Goal: Download file/media

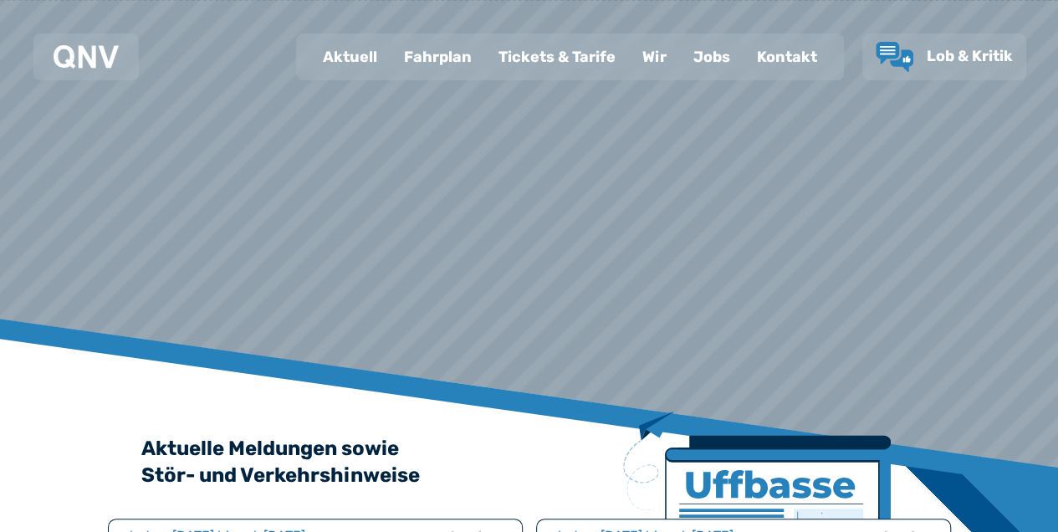
click at [445, 59] on div "Fahrplan" at bounding box center [438, 56] width 95 height 43
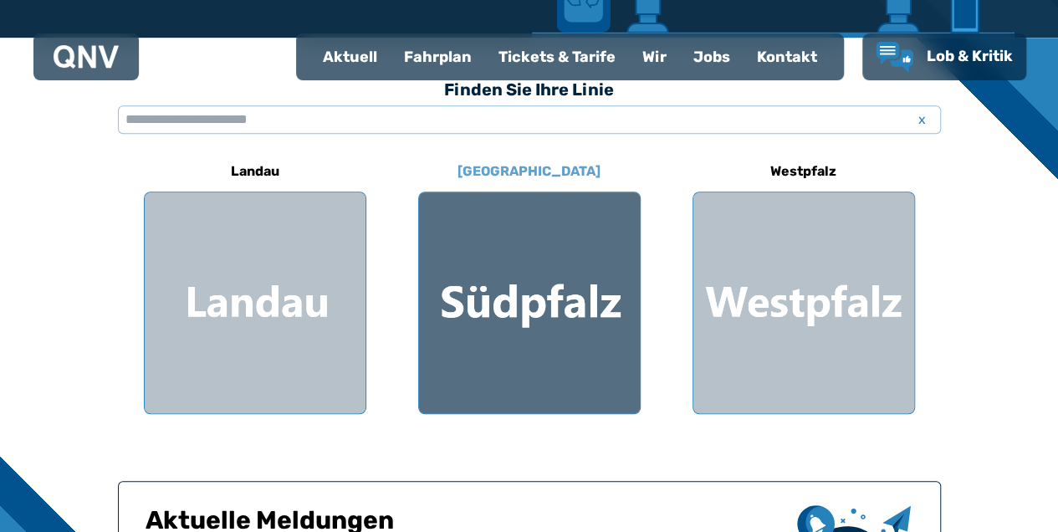
scroll to position [557, 0]
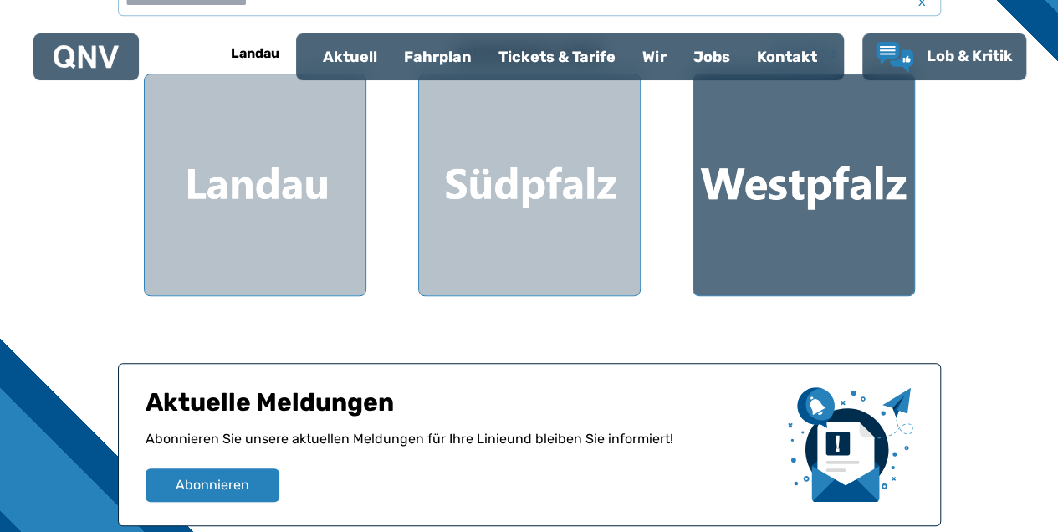
click at [804, 187] on div at bounding box center [803, 184] width 221 height 221
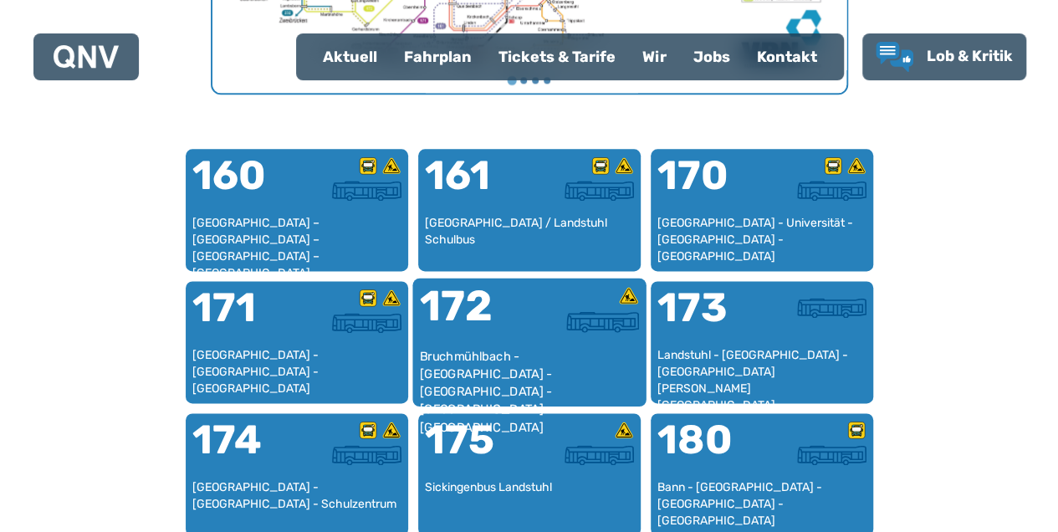
scroll to position [1017, 0]
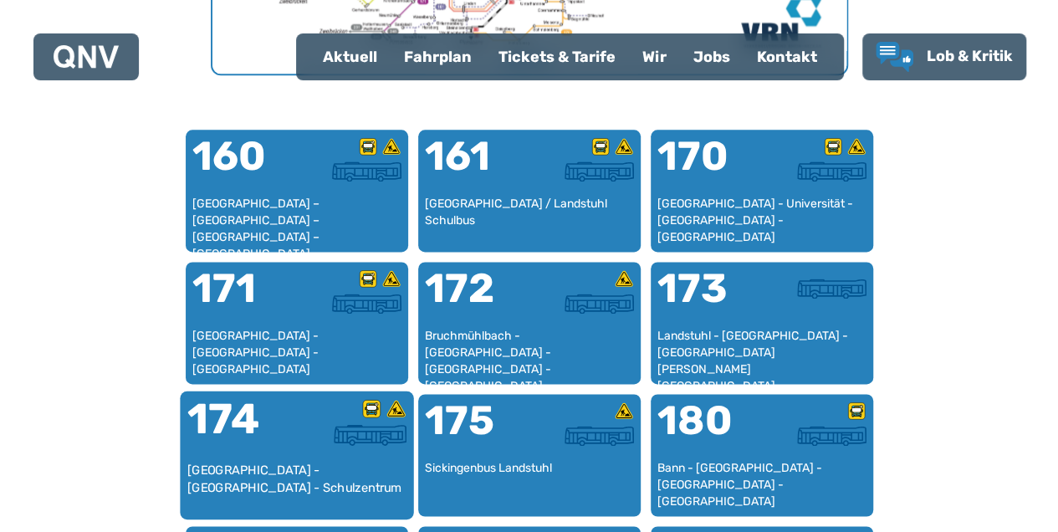
click at [254, 449] on div "174" at bounding box center [242, 429] width 110 height 63
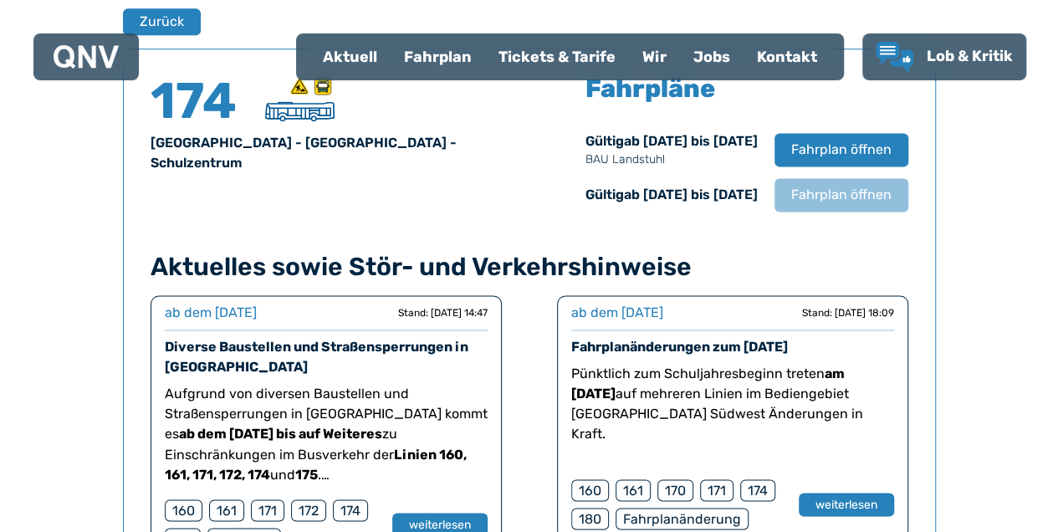
scroll to position [1158, 0]
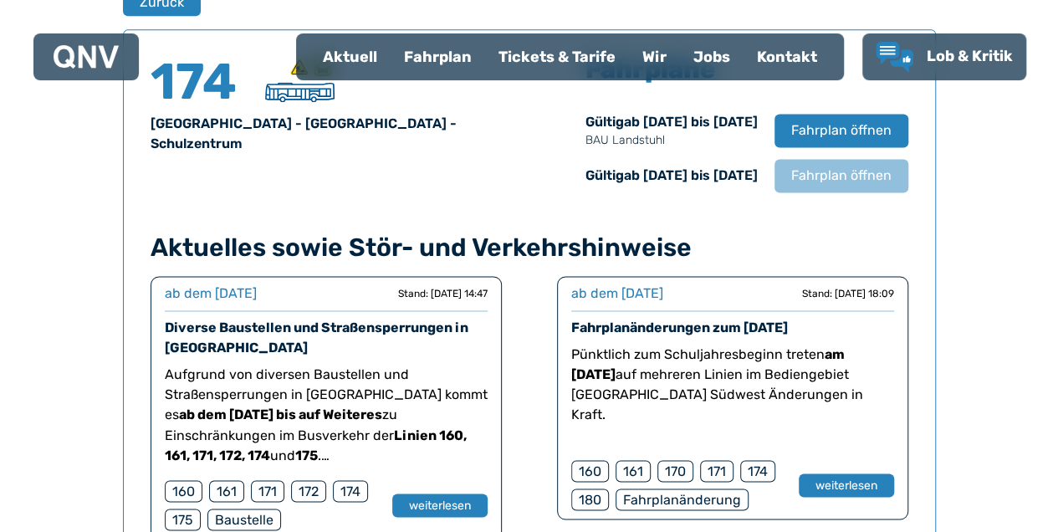
click at [748, 465] on div "174" at bounding box center [757, 471] width 35 height 22
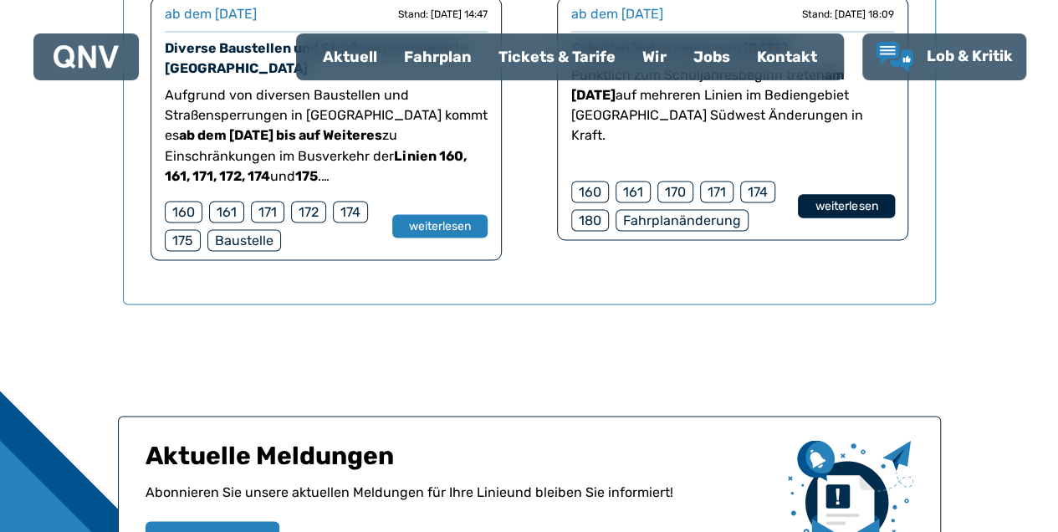
click at [845, 211] on button "weiterlesen" at bounding box center [845, 206] width 97 height 24
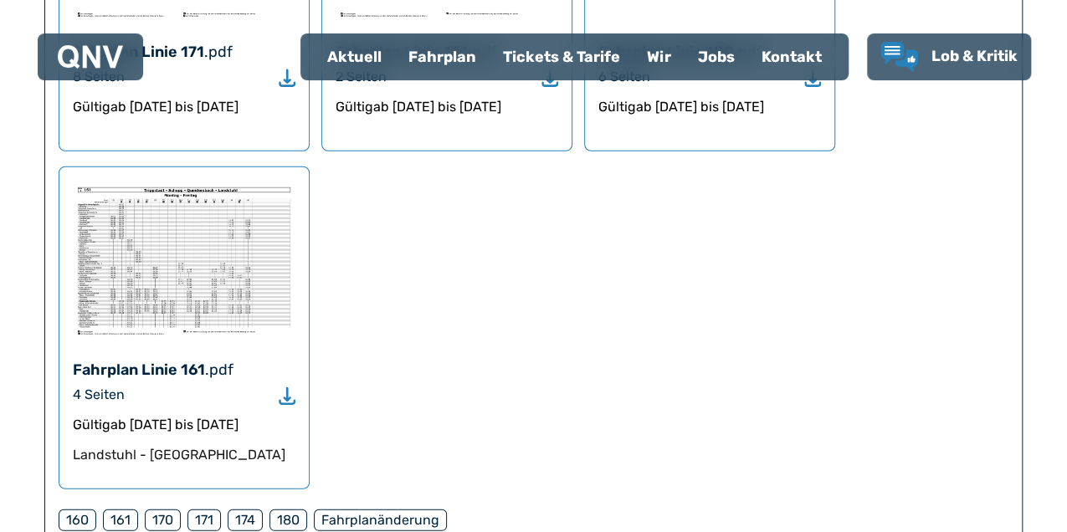
scroll to position [2014, 0]
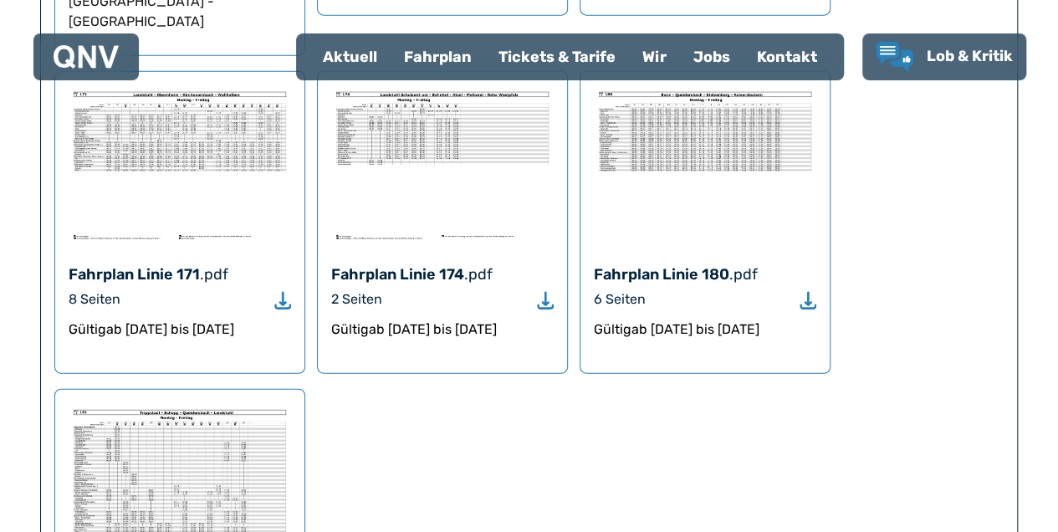
click at [443, 132] on img at bounding box center [442, 164] width 223 height 159
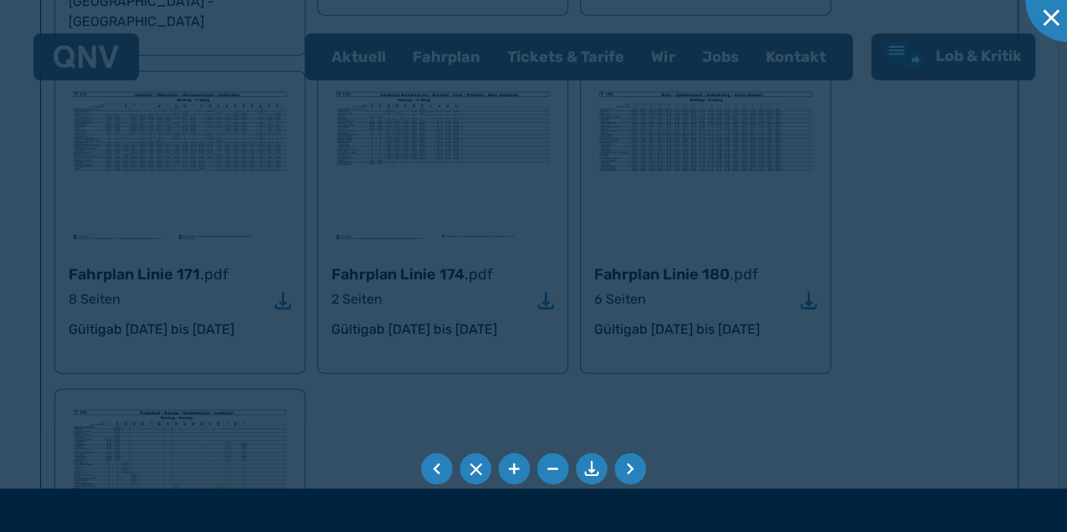
click at [443, 132] on div at bounding box center [533, 266] width 1067 height 532
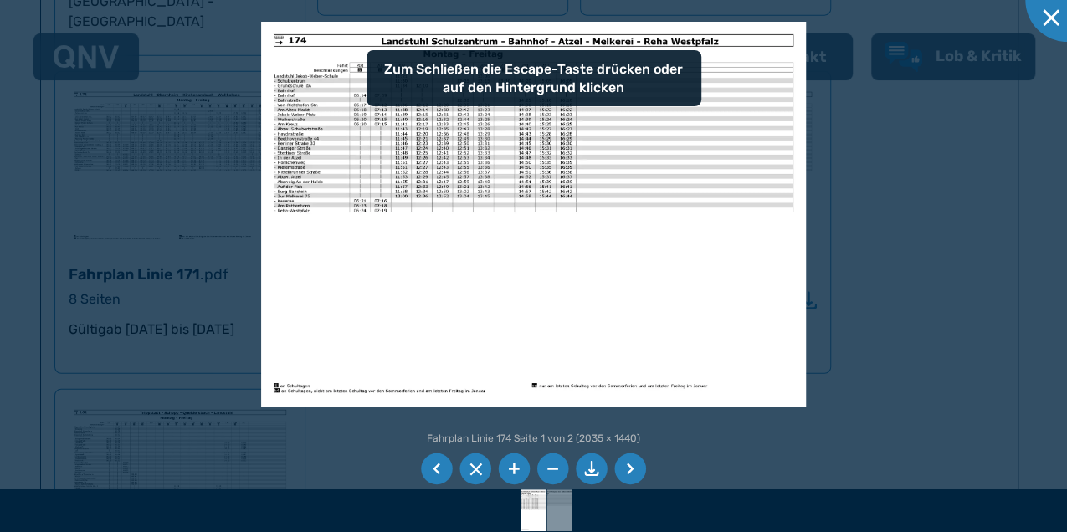
click at [1010, 84] on div at bounding box center [533, 266] width 1067 height 532
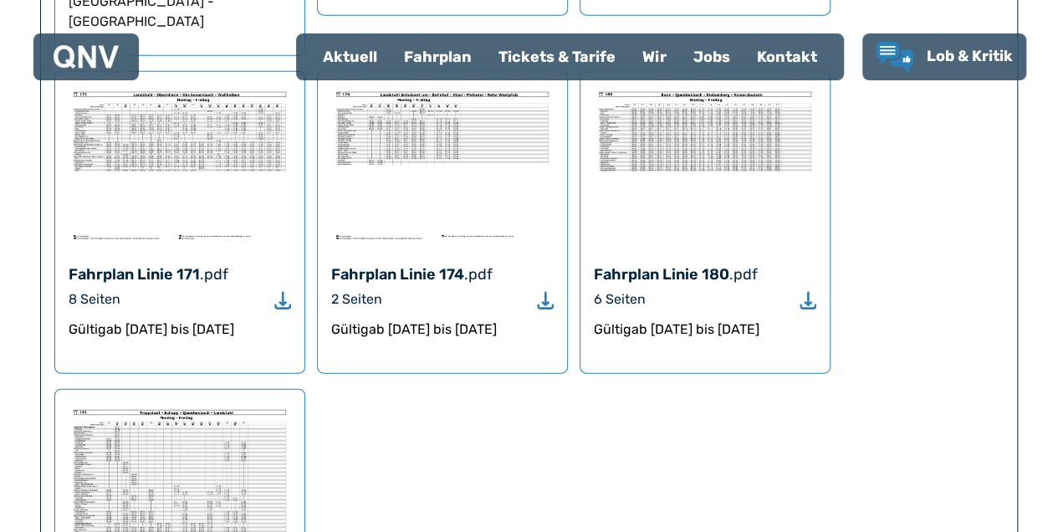
click at [458, 166] on img at bounding box center [442, 164] width 223 height 159
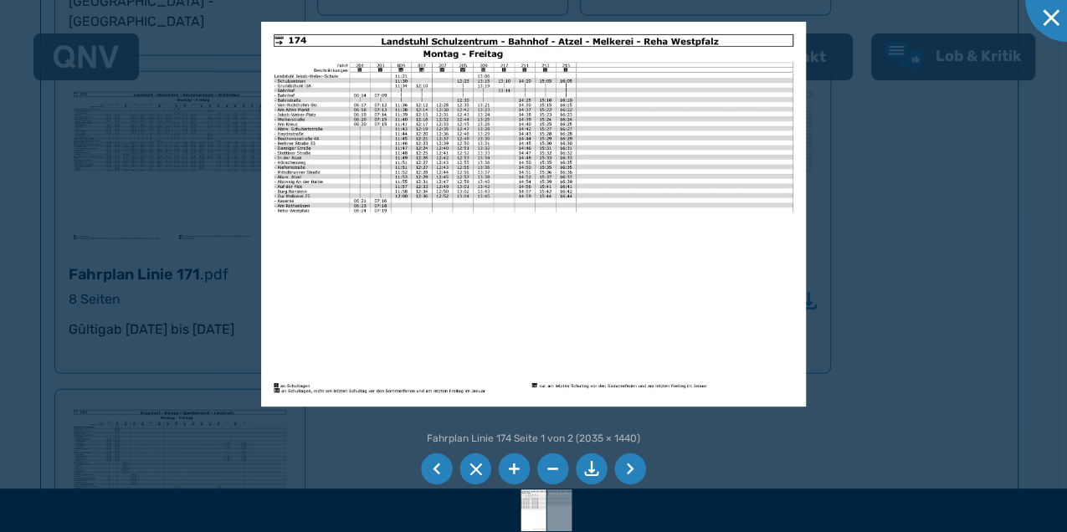
click at [509, 469] on li at bounding box center [515, 469] width 32 height 32
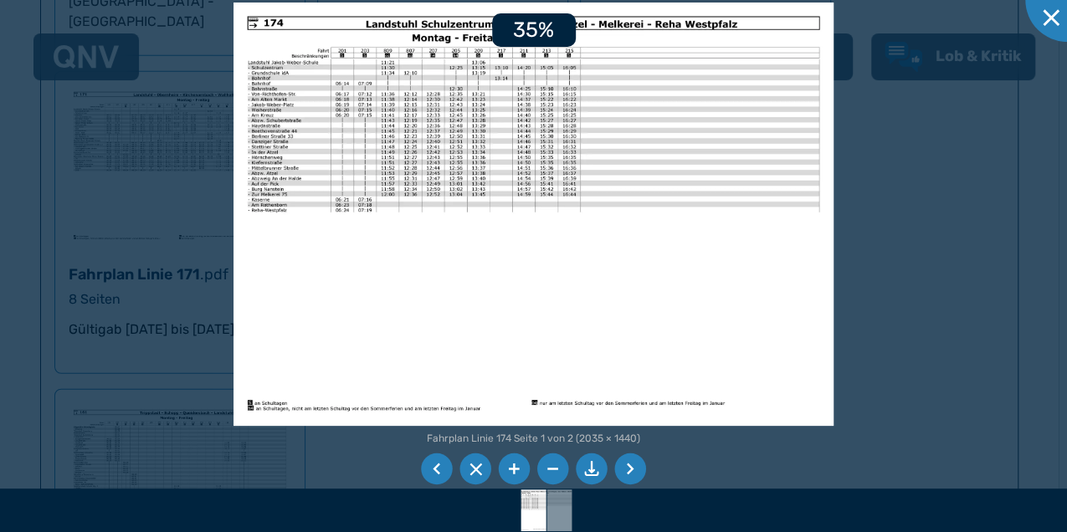
click at [509, 469] on li at bounding box center [515, 469] width 32 height 32
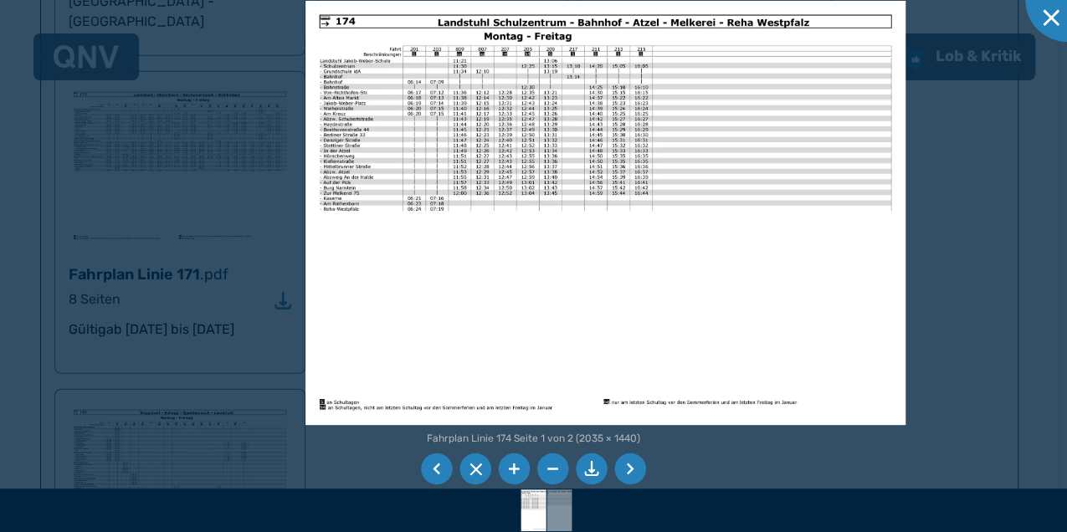
click at [590, 471] on li at bounding box center [592, 469] width 32 height 32
